Goal: Task Accomplishment & Management: Manage account settings

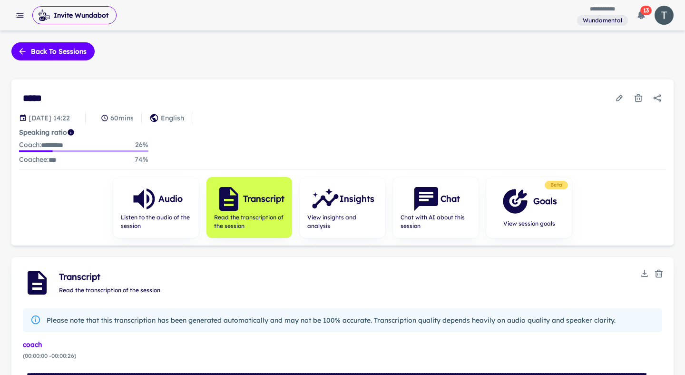
scroll to position [53, 0]
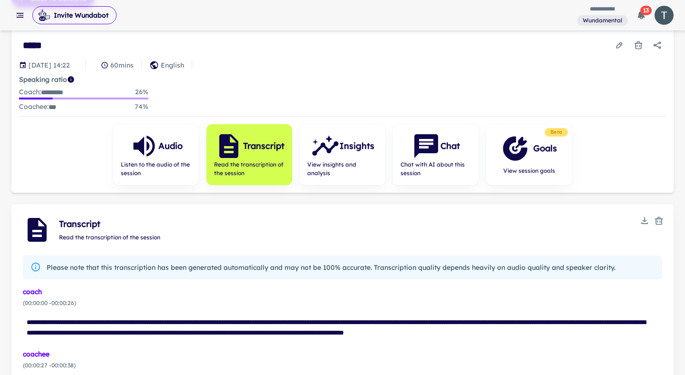
click at [22, 29] on div "**********" at bounding box center [342, 15] width 685 height 30
click at [18, 21] on button "button" at bounding box center [19, 15] width 17 height 17
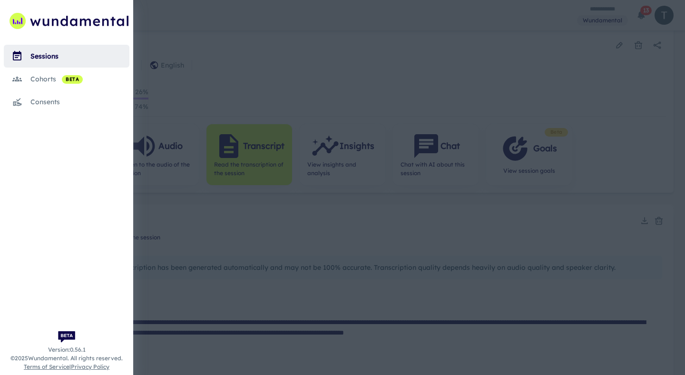
click at [47, 76] on div "cohorts beta" at bounding box center [79, 79] width 99 height 10
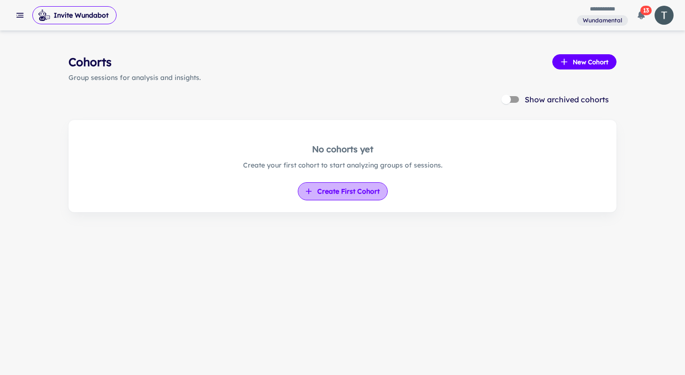
click at [350, 198] on button "Create First Cohort" at bounding box center [343, 191] width 90 height 18
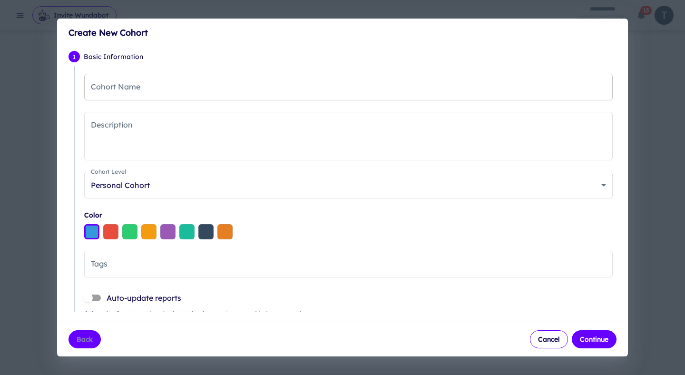
click at [257, 92] on input "Cohort Name" at bounding box center [348, 87] width 528 height 27
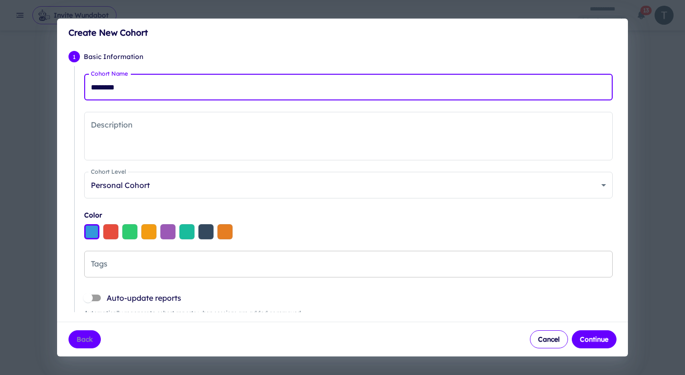
type input "********"
click at [148, 261] on input "Tags" at bounding box center [348, 264] width 520 height 18
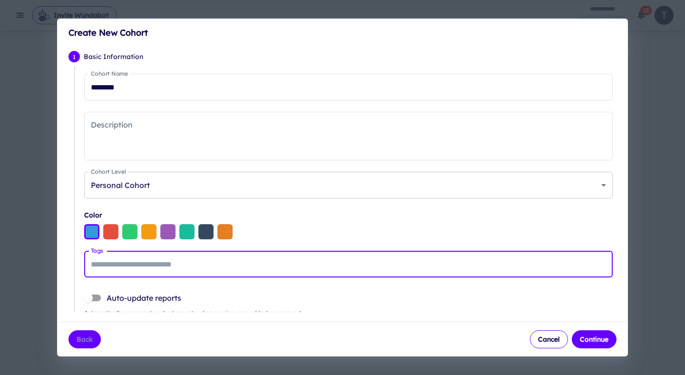
click at [607, 186] on body "**********" at bounding box center [342, 187] width 685 height 375
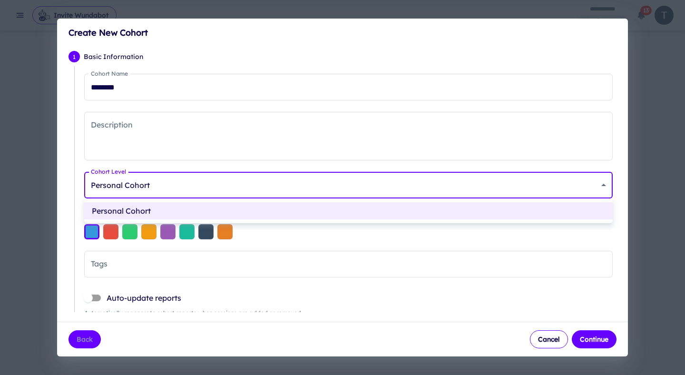
click at [605, 186] on div at bounding box center [342, 187] width 685 height 375
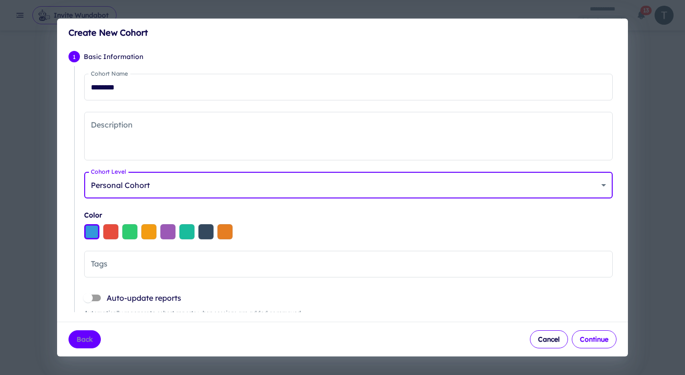
click at [591, 342] on button "Continue" at bounding box center [593, 339] width 45 height 18
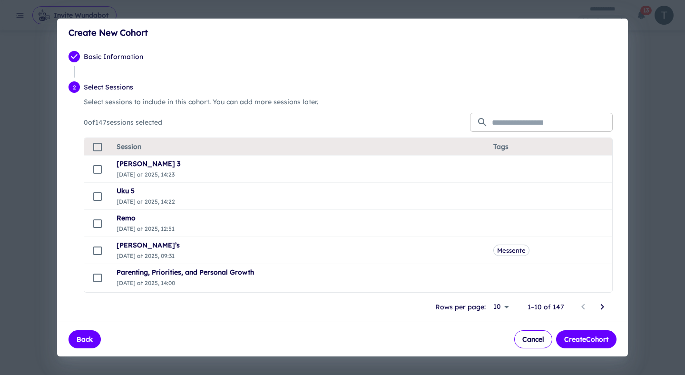
click at [536, 122] on input "text" at bounding box center [552, 122] width 121 height 19
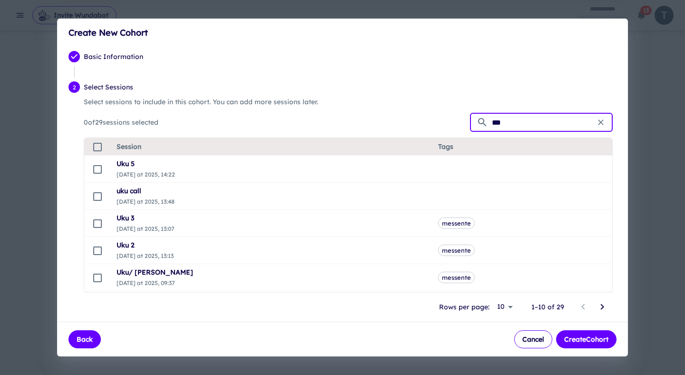
type input "***"
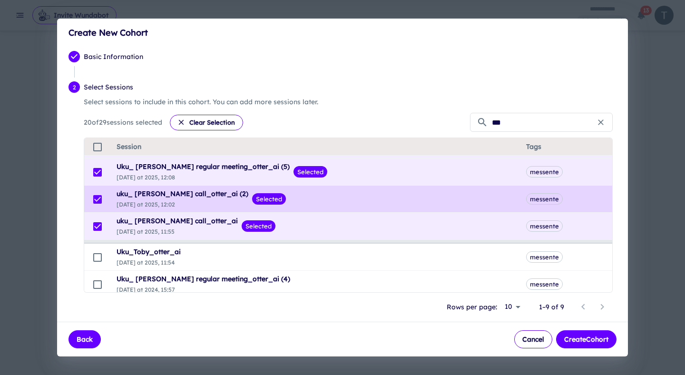
scroll to position [488, 0]
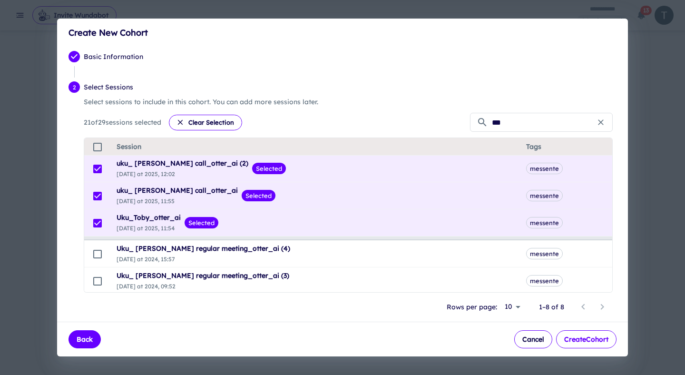
click at [590, 340] on button "Create Cohort" at bounding box center [586, 339] width 60 height 18
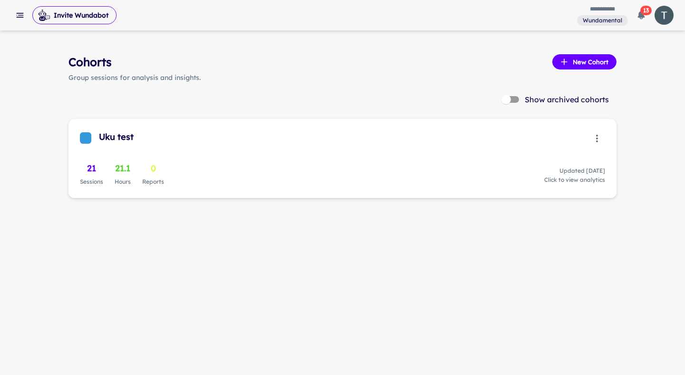
click at [564, 180] on span "Click to view analytics" at bounding box center [574, 179] width 61 height 9
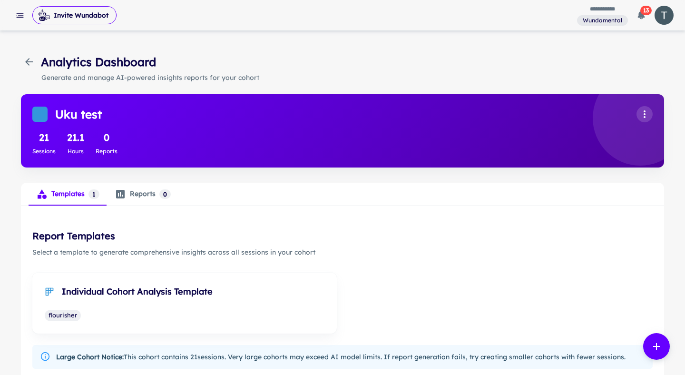
click at [124, 199] on icon "analytics tabs" at bounding box center [120, 193] width 11 height 11
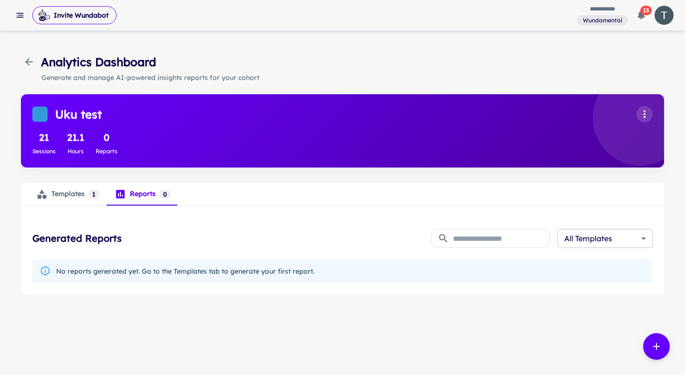
click at [624, 235] on body "**********" at bounding box center [342, 187] width 685 height 375
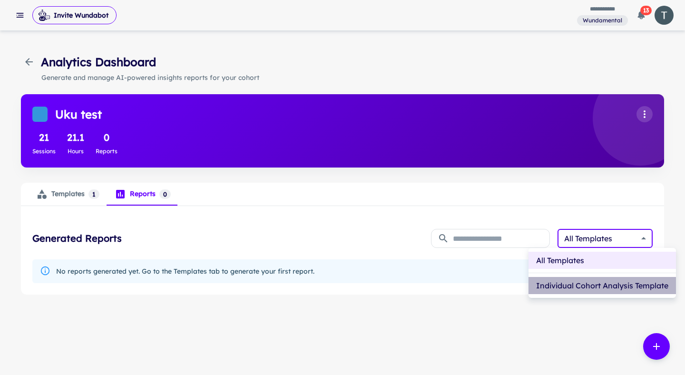
click at [592, 282] on li "Individual Cohort Analysis Template" at bounding box center [601, 285] width 147 height 17
type input "**********"
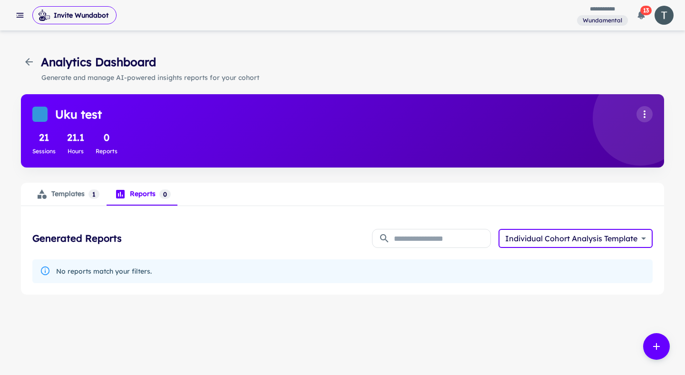
click at [56, 192] on div "Templates 1" at bounding box center [67, 193] width 63 height 11
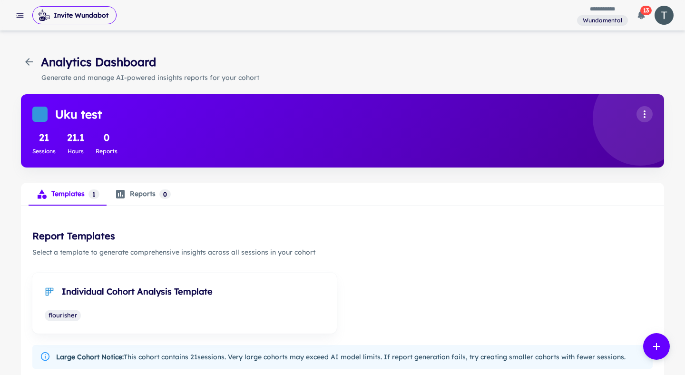
scroll to position [55, 0]
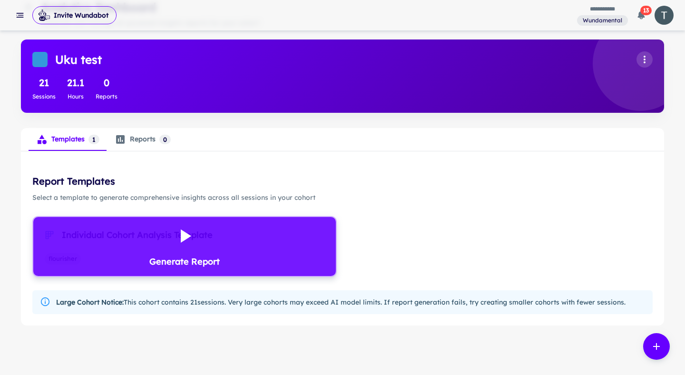
click at [185, 236] on icon at bounding box center [186, 235] width 10 height 13
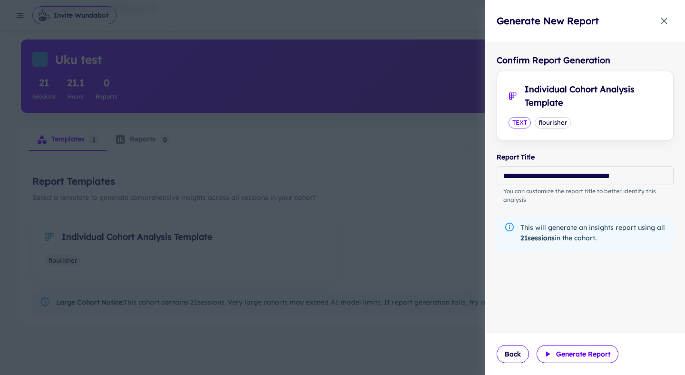
click at [568, 354] on button "Generate Report" at bounding box center [577, 354] width 82 height 18
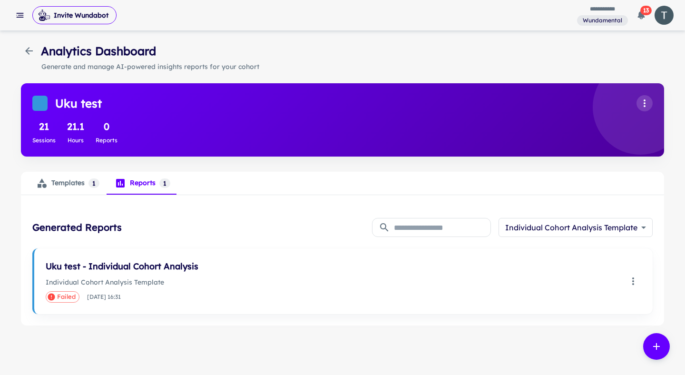
scroll to position [11, 0]
click at [64, 191] on button "Templates 1" at bounding box center [68, 183] width 78 height 23
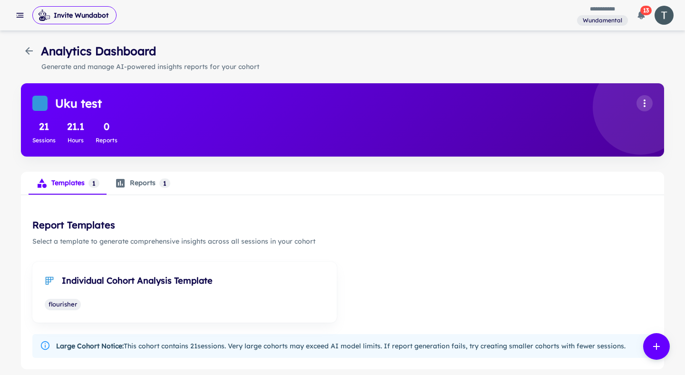
click at [36, 55] on div "Analytics Dashboard" at bounding box center [88, 50] width 135 height 17
click at [32, 53] on icon "button" at bounding box center [28, 50] width 11 height 11
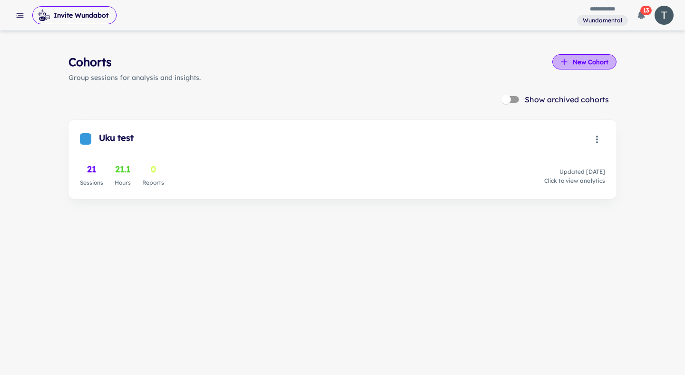
click at [582, 57] on button "New Cohort" at bounding box center [584, 61] width 64 height 15
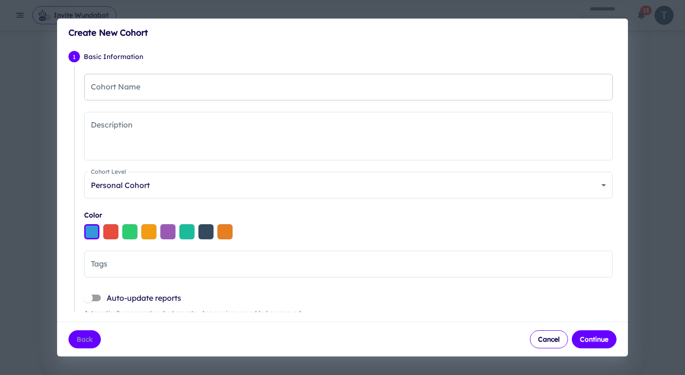
click at [167, 92] on input "Cohort Name" at bounding box center [348, 87] width 528 height 27
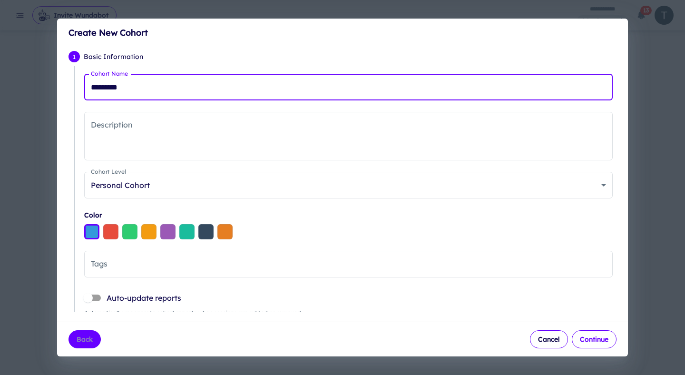
type input "*********"
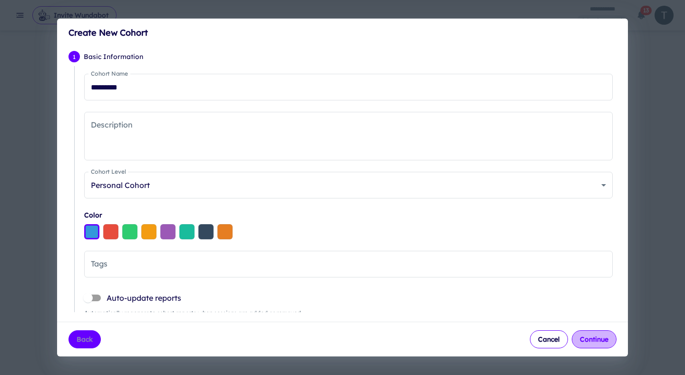
click at [595, 339] on button "Continue" at bounding box center [593, 339] width 45 height 18
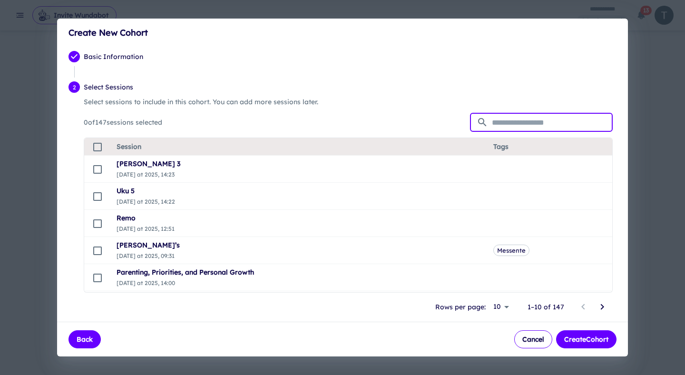
click at [532, 129] on input "text" at bounding box center [552, 122] width 121 height 19
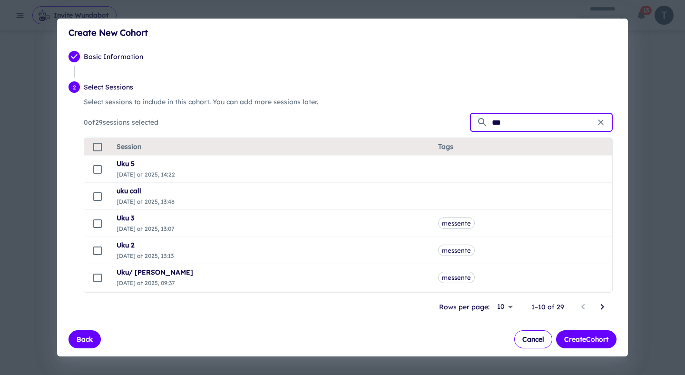
type input "***"
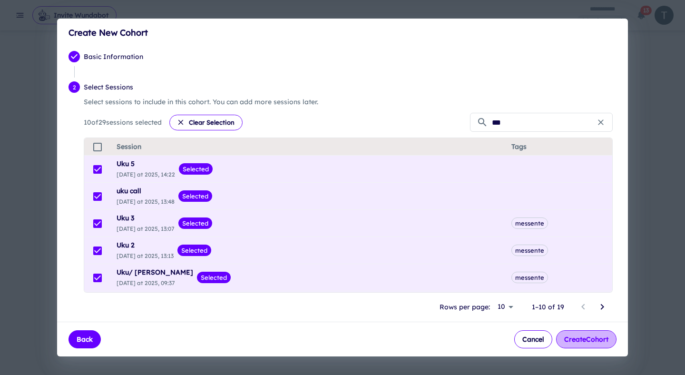
click at [575, 338] on button "Create Cohort" at bounding box center [586, 339] width 60 height 18
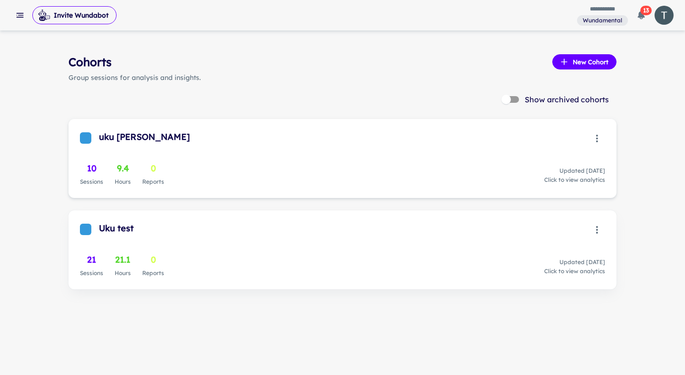
click at [600, 133] on icon "button" at bounding box center [596, 138] width 11 height 11
click at [550, 135] on div at bounding box center [342, 187] width 685 height 375
click at [435, 165] on div "10 Sessions 9.4 Hours 0 Reports Updated [DATE] Click to view analytics" at bounding box center [342, 174] width 525 height 25
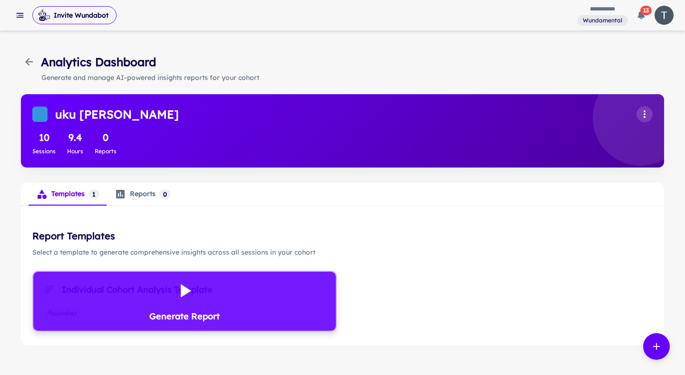
click at [177, 301] on icon at bounding box center [184, 290] width 23 height 23
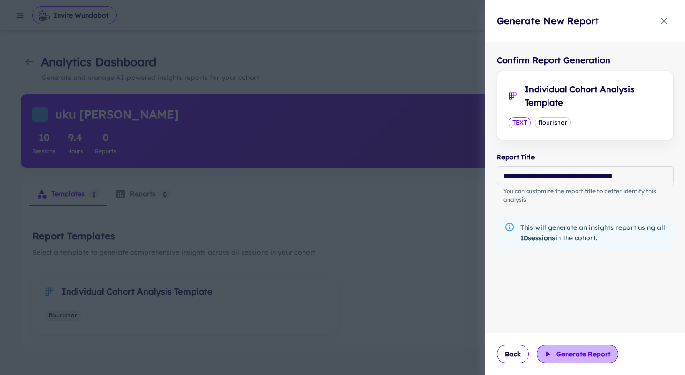
click at [572, 349] on button "Generate Report" at bounding box center [577, 354] width 82 height 18
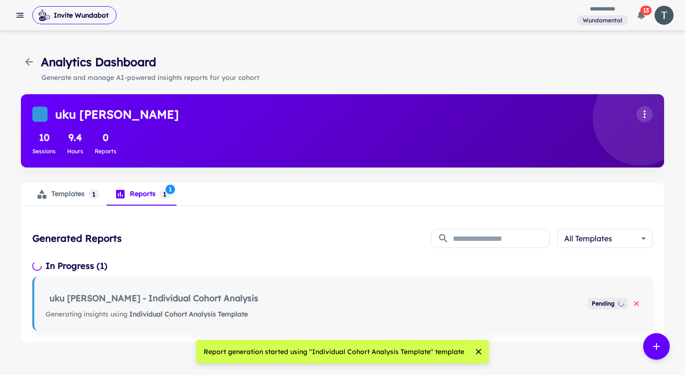
click at [155, 198] on div "Reports 1 1" at bounding box center [143, 193] width 56 height 11
click at [105, 191] on button "Templates 1" at bounding box center [68, 194] width 78 height 23
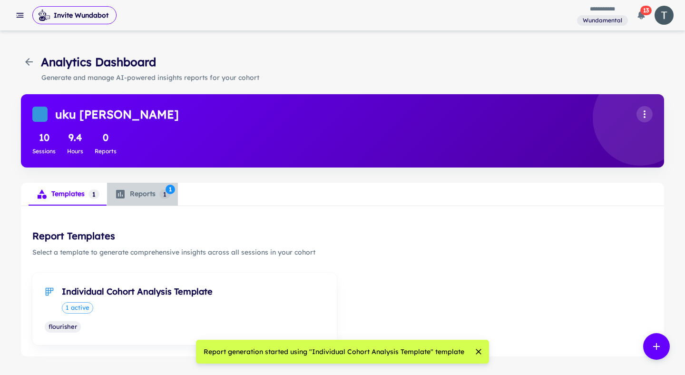
click at [148, 191] on div "Reports 1 1" at bounding box center [143, 193] width 56 height 11
